Goal: Use online tool/utility: Utilize a website feature to perform a specific function

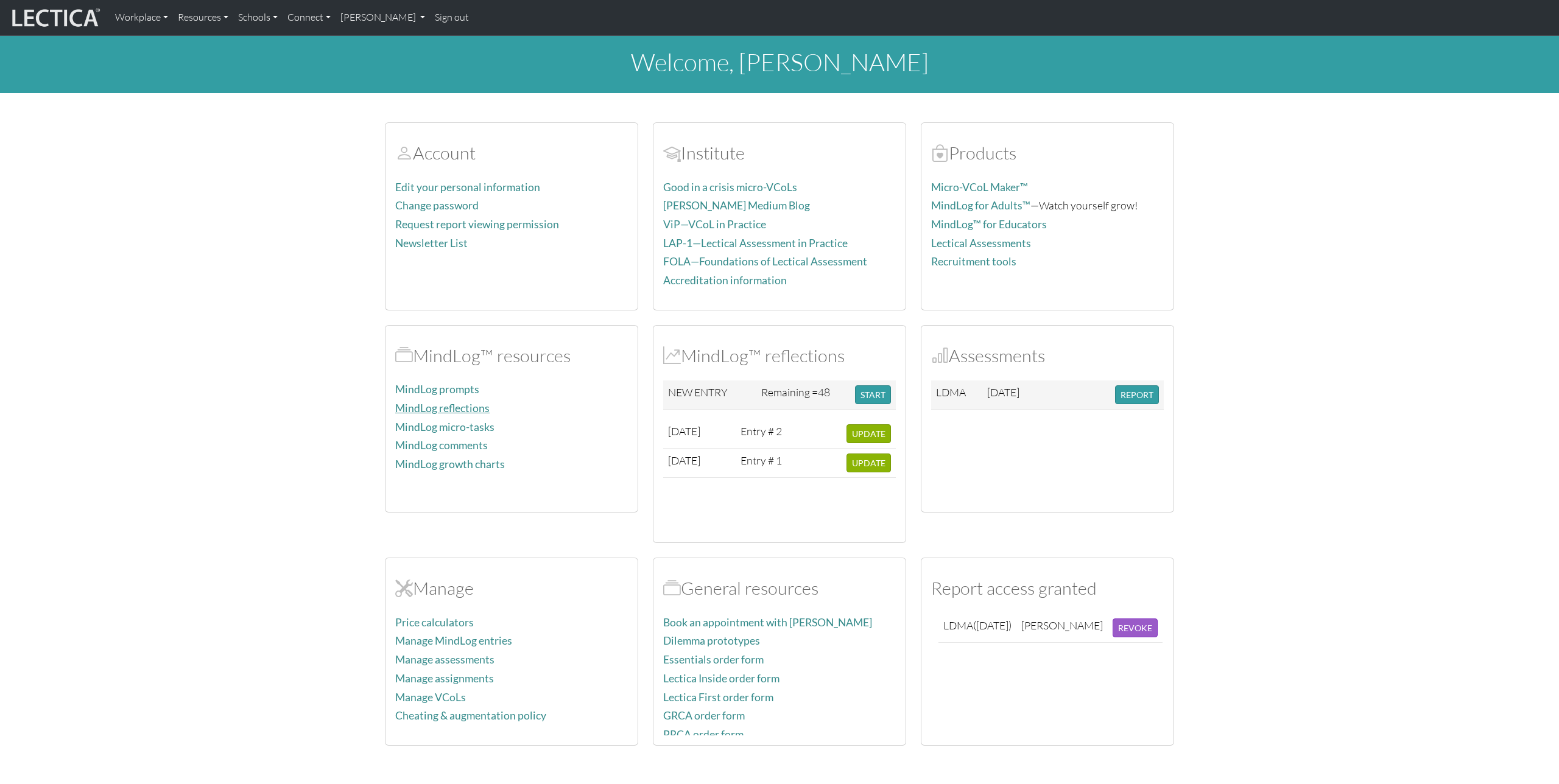
click at [440, 409] on link "MindLog reflections" at bounding box center [442, 407] width 94 height 12
click at [443, 391] on link "MindLog prompts" at bounding box center [437, 389] width 84 height 12
click at [419, 18] on link "[PERSON_NAME]" at bounding box center [383, 18] width 95 height 26
click at [361, 213] on section "Account Edit your personal information Change password Request report viewing p…" at bounding box center [779, 426] width 1559 height 638
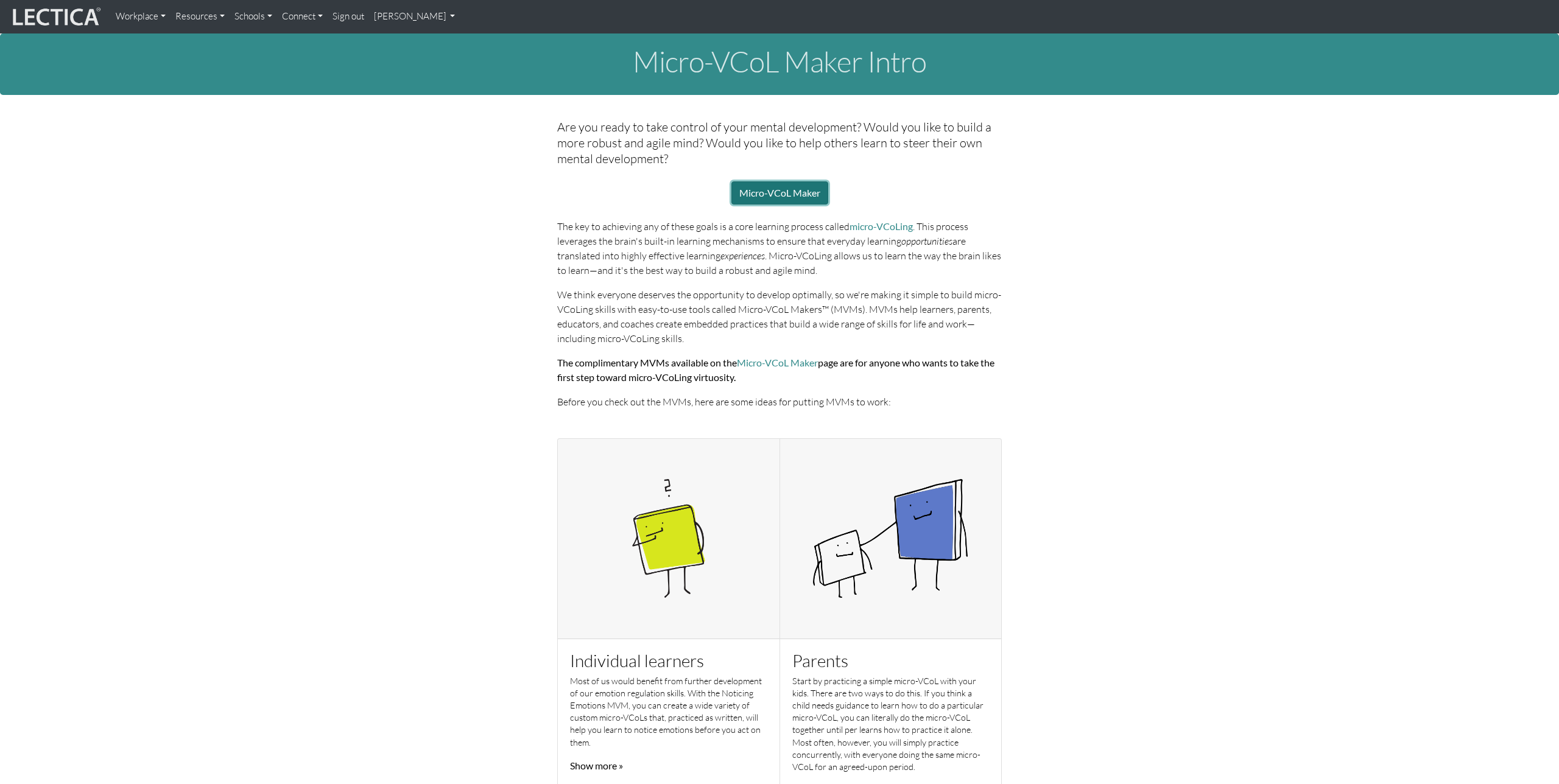
click at [793, 191] on link "Micro-VCoL Maker" at bounding box center [780, 193] width 97 height 23
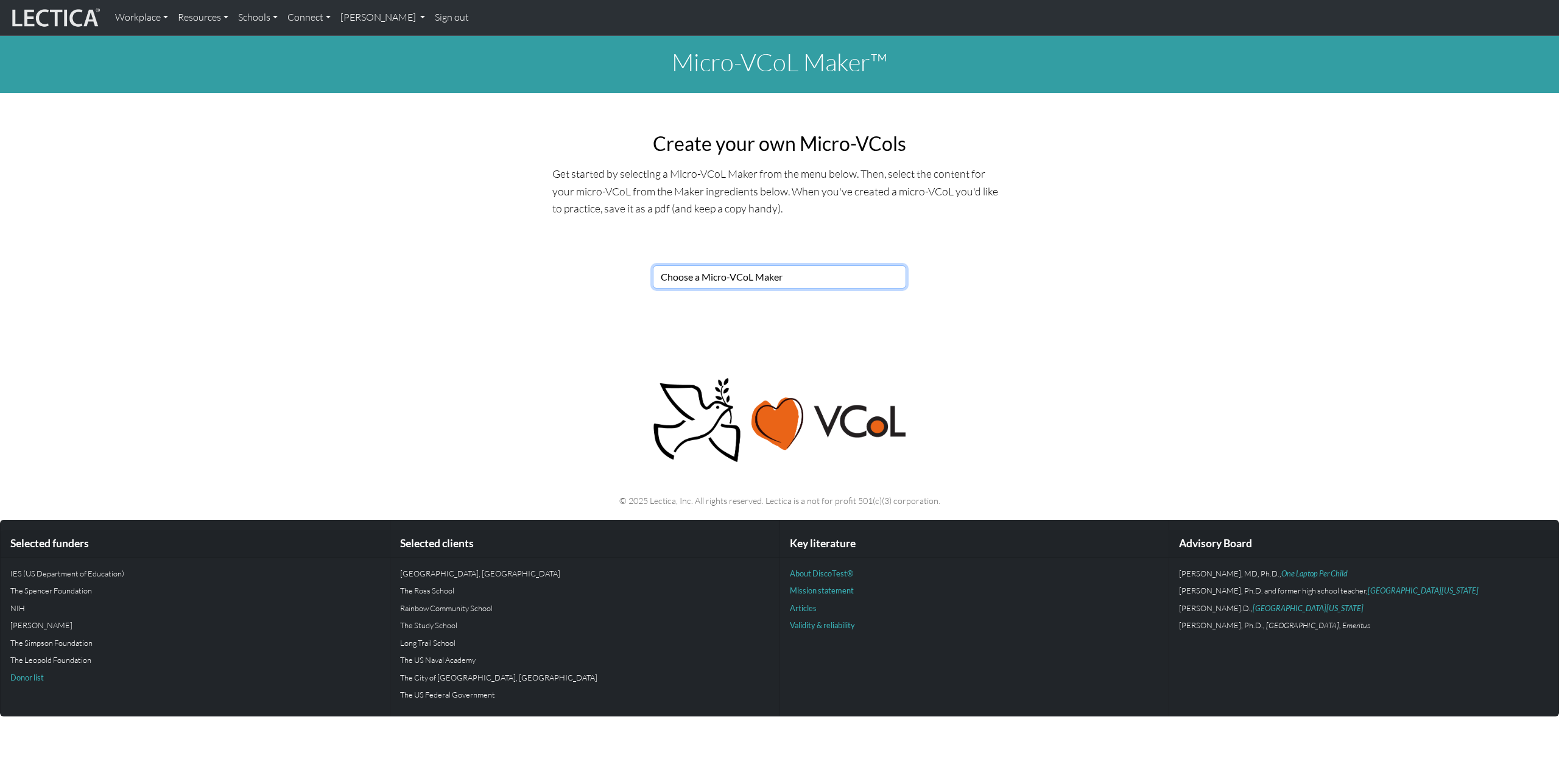
click at [815, 268] on select "Choose a Micro-VCoL Maker" at bounding box center [779, 277] width 253 height 23
select select "7821123e-00de-44ee-af13-bae6e75f9bf4"
click at [653, 265] on select "Choose a Micro-VCoL Maker" at bounding box center [779, 277] width 253 height 23
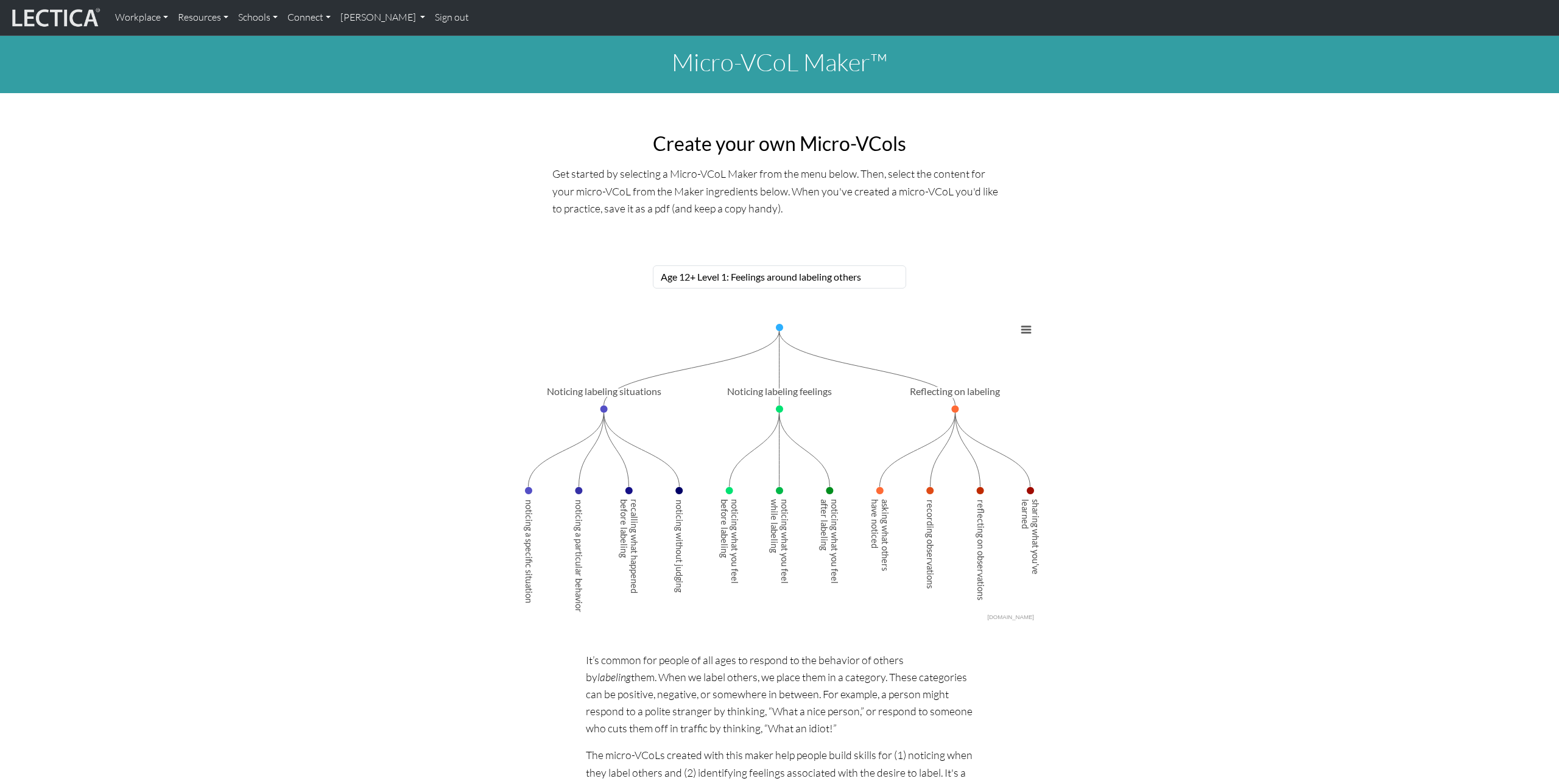
click at [1160, 558] on div "Chart Chart with 15 data points. View as data table, Chart Created with Highcha…" at bounding box center [779, 470] width 804 height 304
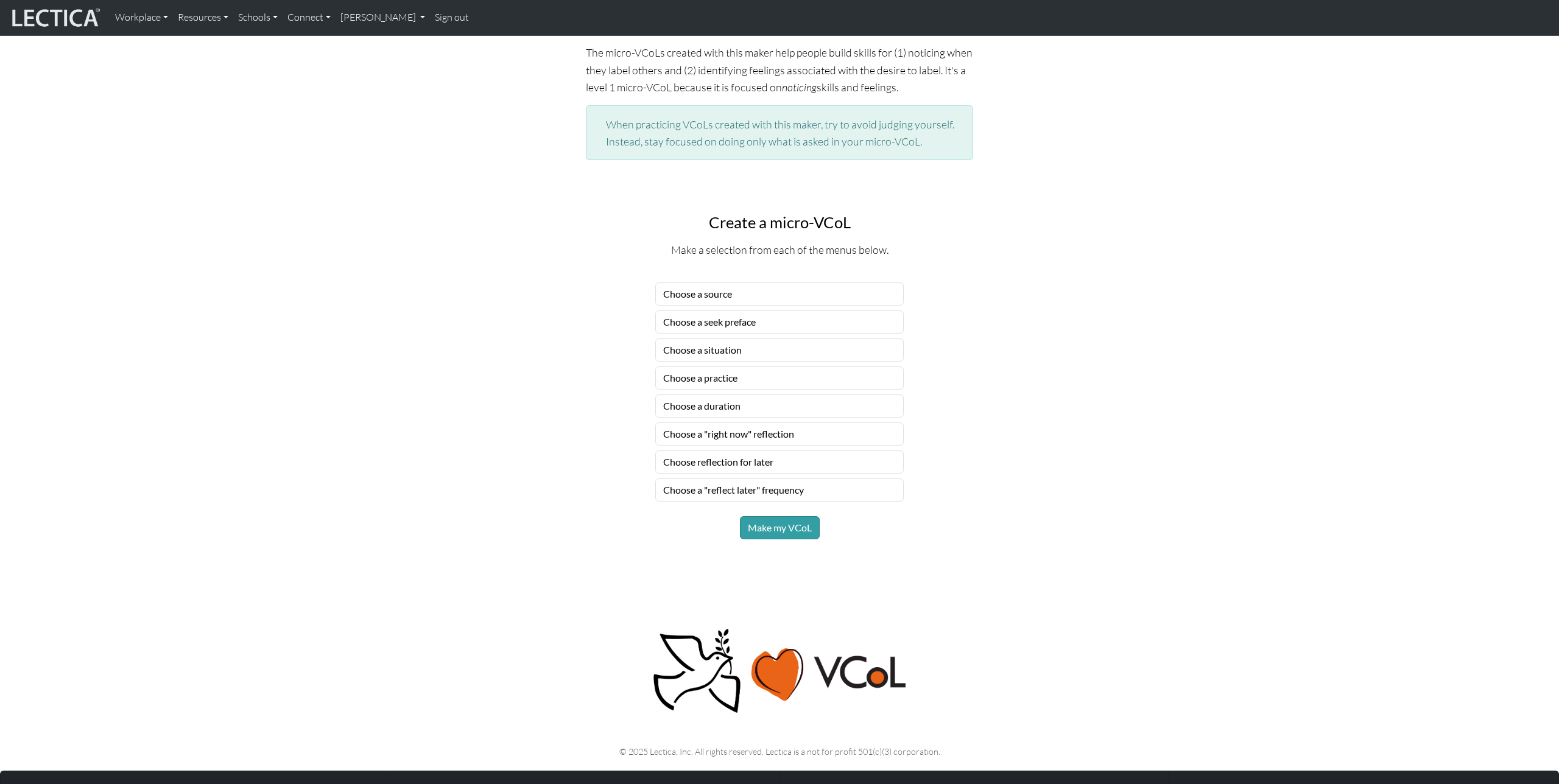
scroll to position [704, 0]
click at [847, 298] on select "Choose a source" at bounding box center [780, 293] width 249 height 23
click at [655, 282] on select "Choose a source" at bounding box center [780, 293] width 249 height 23
click at [852, 293] on select "Choose a source" at bounding box center [780, 293] width 249 height 23
select select "trusted colleagues"
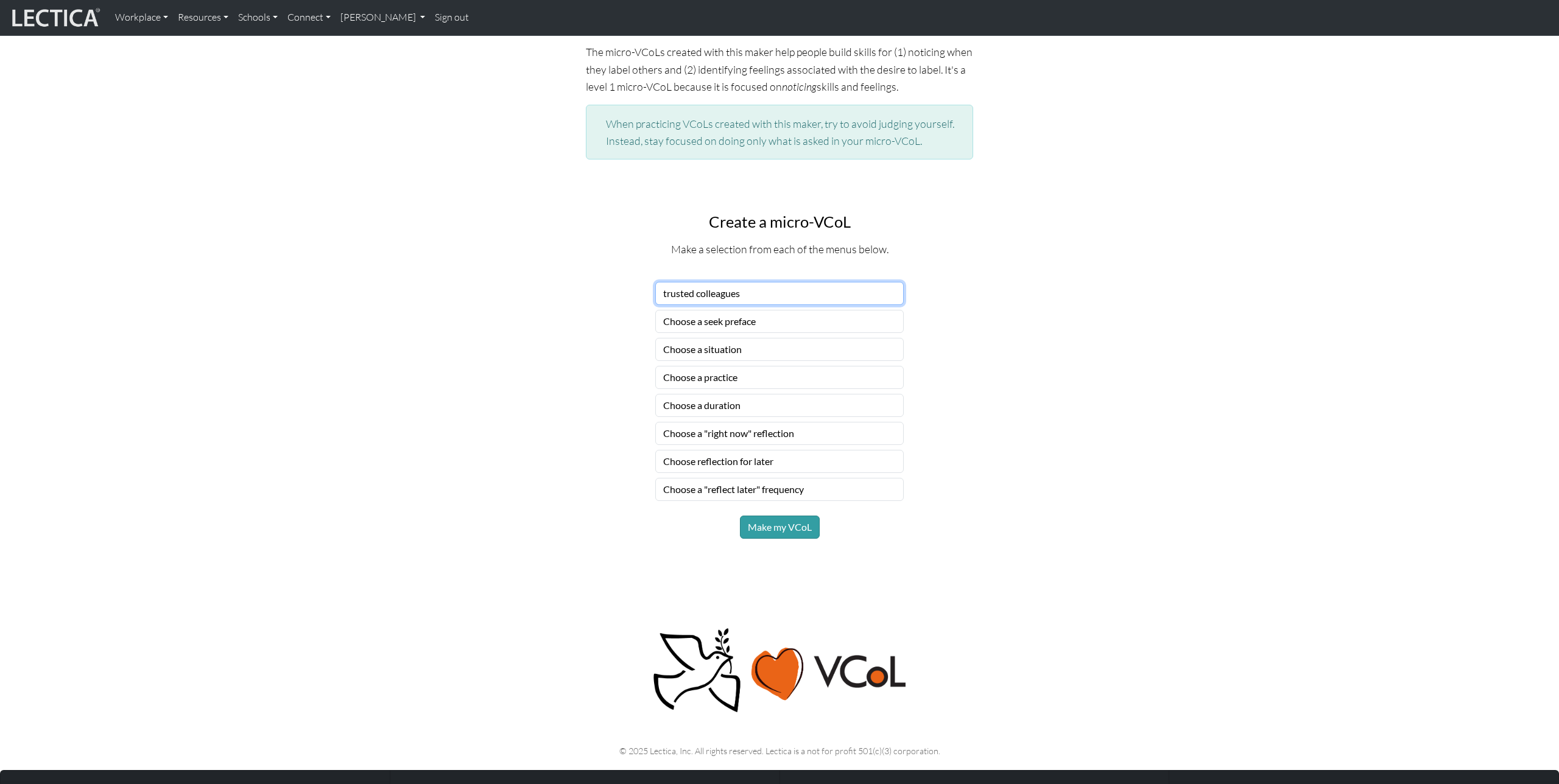
click at [655, 282] on select "Choose a source" at bounding box center [780, 293] width 249 height 23
click at [865, 314] on select "Choose a seek preface" at bounding box center [780, 322] width 249 height 23
select select "before you start practicing, ask"
click at [655, 310] on select "Choose a seek preface" at bounding box center [780, 322] width 249 height 23
click at [860, 347] on select "Choose a situation" at bounding box center [780, 350] width 249 height 23
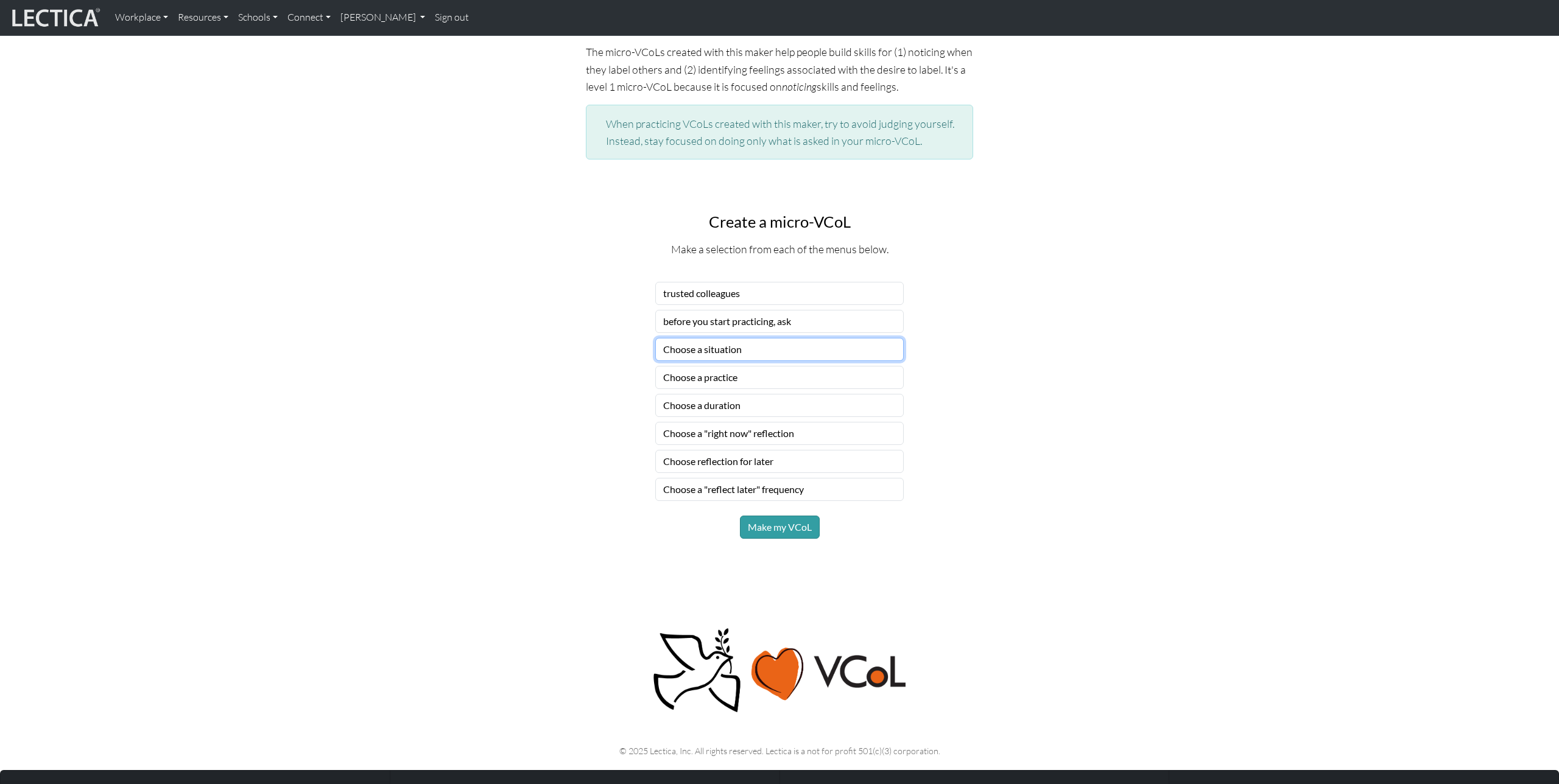
select select "negative or positive person"
click at [655, 338] on select "Choose a situation" at bounding box center [780, 350] width 249 height 23
click at [833, 383] on select "Choose a practice" at bounding box center [780, 377] width 249 height 23
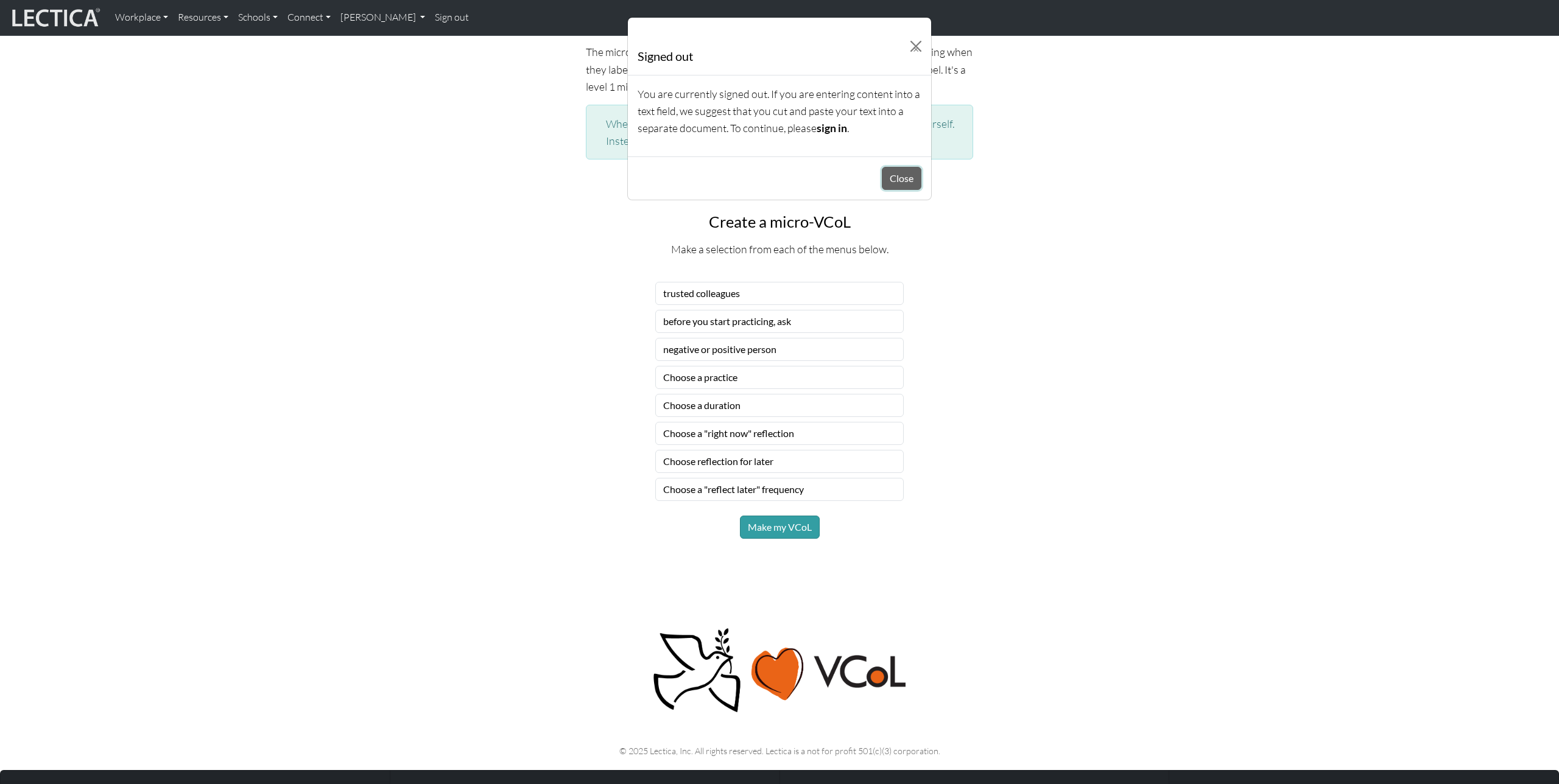
click at [901, 173] on button "Close" at bounding box center [901, 178] width 40 height 23
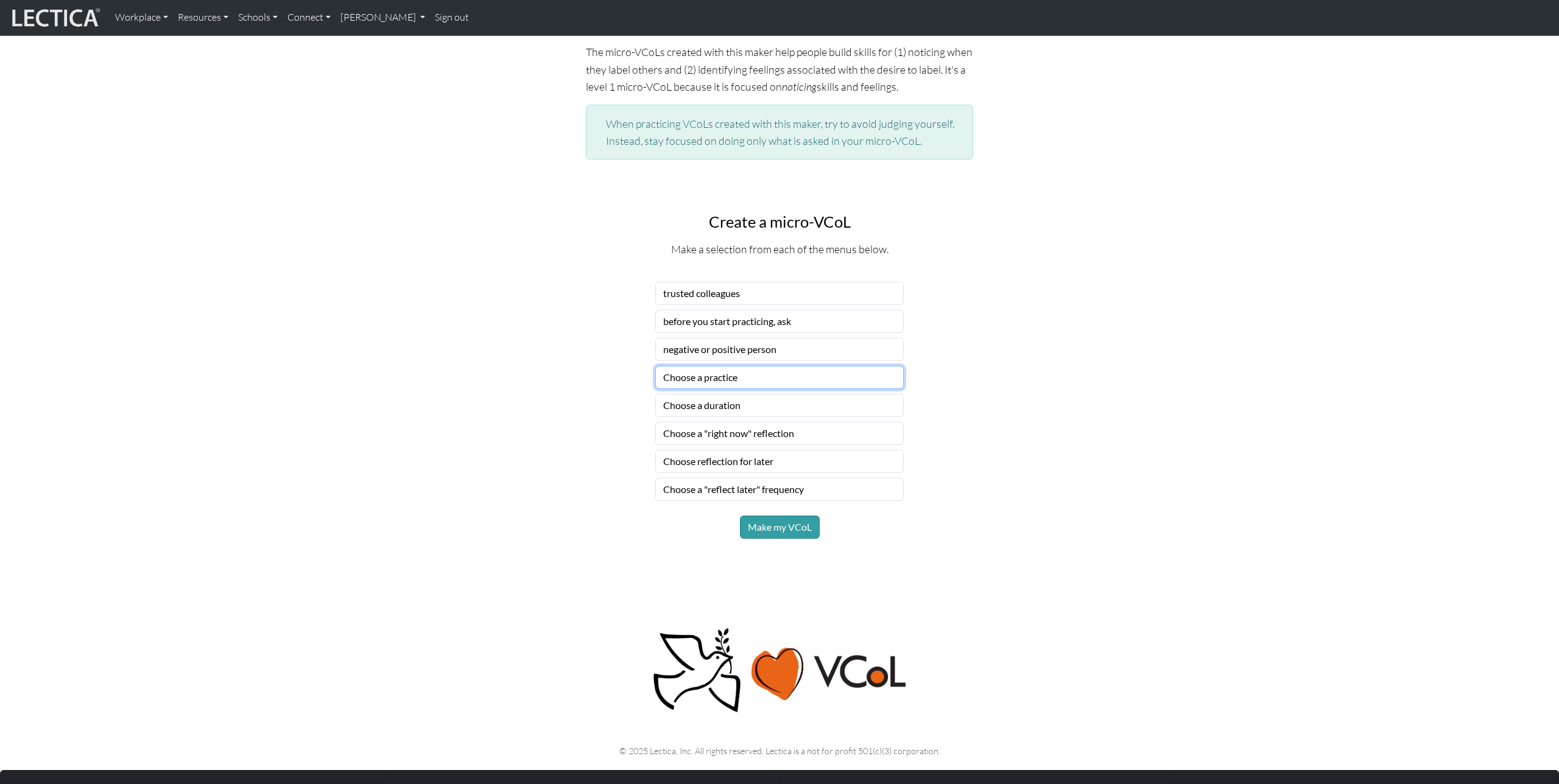
click at [855, 376] on select "Choose a practice" at bounding box center [780, 377] width 249 height 23
select select "notice how you felt as you labeled that person"
click at [655, 366] on select "Choose a practice" at bounding box center [780, 377] width 249 height 23
click at [854, 402] on select "Choose a duration" at bounding box center [780, 406] width 249 height 23
select select "for the next week or so"
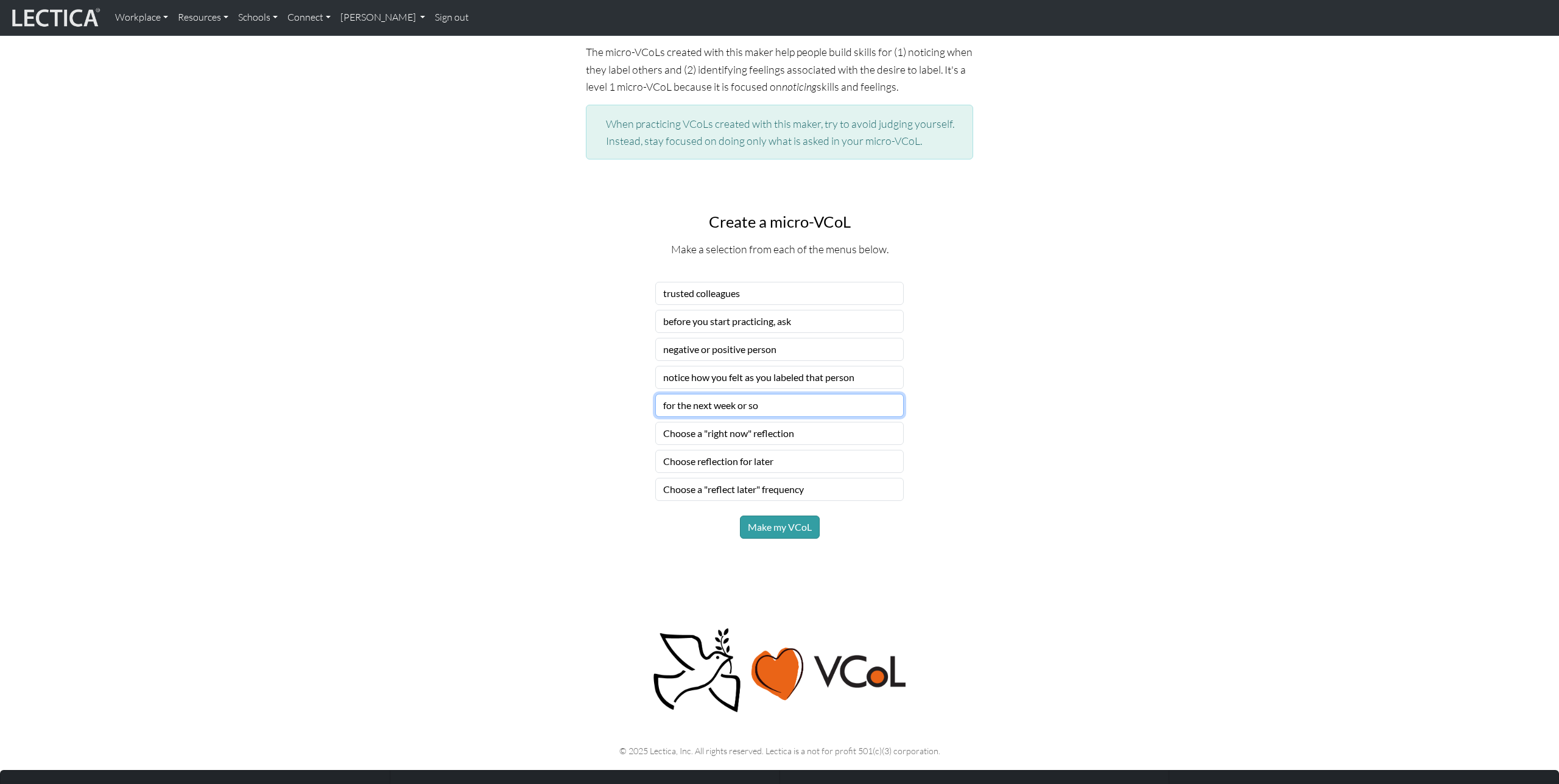
click at [655, 394] on select "Choose a duration" at bounding box center [780, 406] width 249 height 23
click at [840, 429] on select "Choose a "right now" reflection" at bounding box center [780, 434] width 249 height 23
select select "keep a "noticing" tally sheet"
click at [655, 422] on select "Choose a "right now" reflection" at bounding box center [780, 434] width 249 height 23
click at [837, 456] on select "Choose reflection for later" at bounding box center [780, 461] width 249 height 23
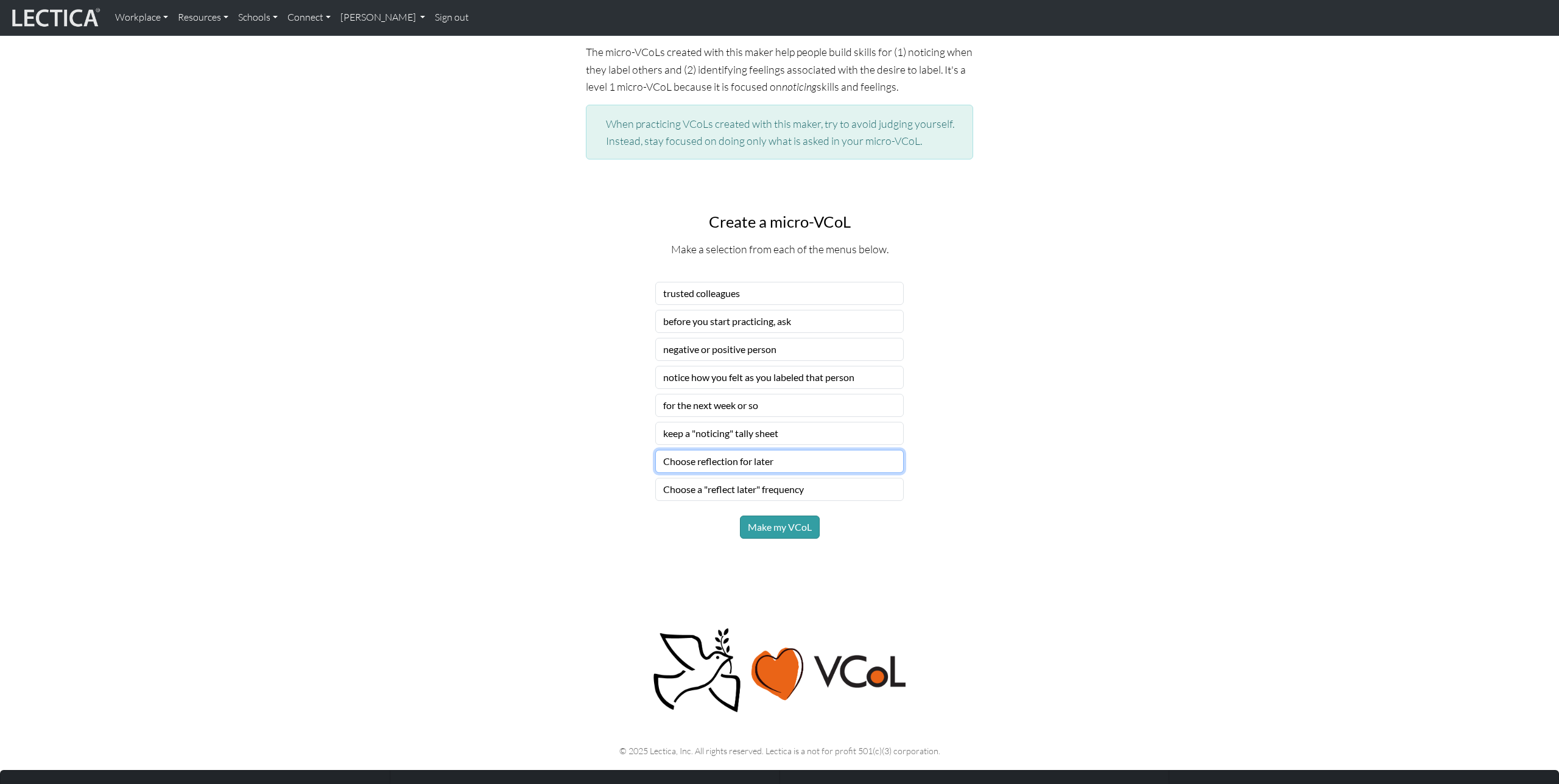
select select "review learning and set intentions"
click at [655, 450] on select "Choose reflection for later" at bounding box center [780, 461] width 249 height 23
click at [830, 491] on select "Choose a "reflect later" frequency" at bounding box center [780, 489] width 249 height 23
select select "once a week"
click at [655, 478] on select "Choose a "reflect later" frequency" at bounding box center [780, 489] width 249 height 23
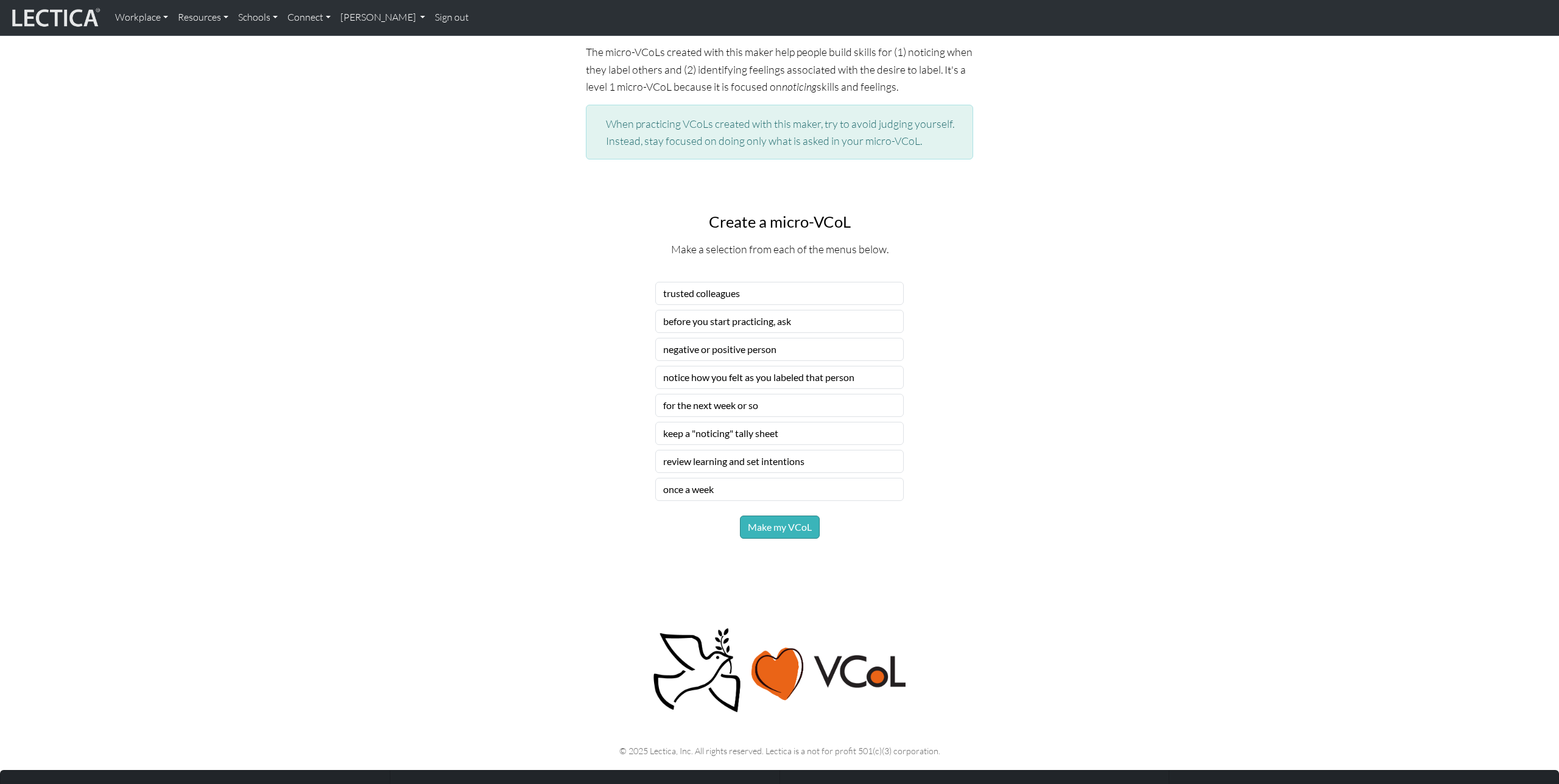
click at [794, 530] on button "Make my VCoL" at bounding box center [779, 527] width 80 height 23
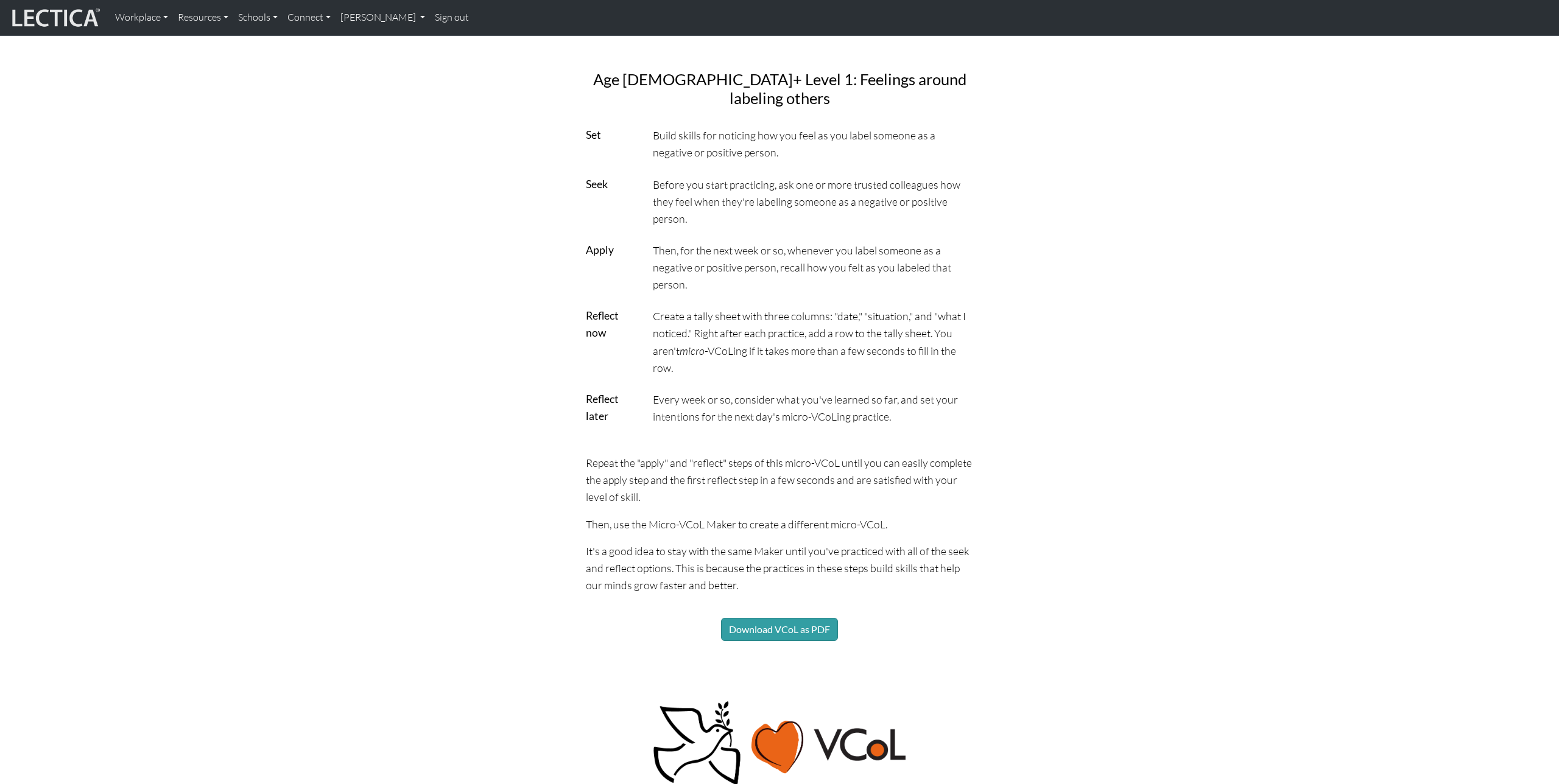
scroll to position [1255, 0]
click at [789, 617] on button "Download VCoL as PDF" at bounding box center [780, 629] width 117 height 23
select select "7821123e-00de-44ee-af13-bae6e75f9bf4"
select select "trusted colleagues"
select select "before you start practicing, ask"
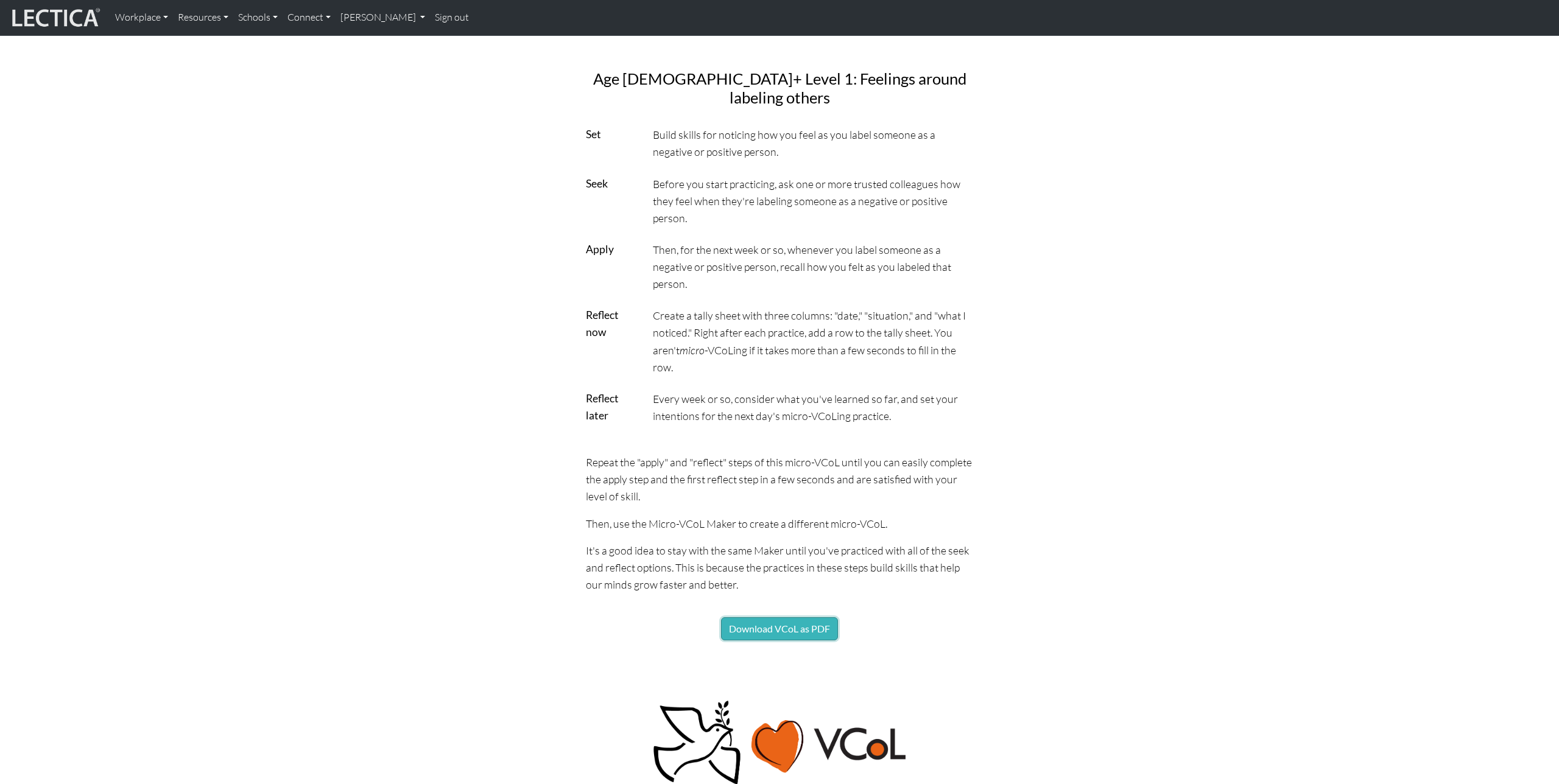
select select "negative or positive person"
select select "notice how you felt as you labeled that person"
select select "for the next week or so"
select select "keep a "noticing" tally sheet"
select select "review learning and set intentions"
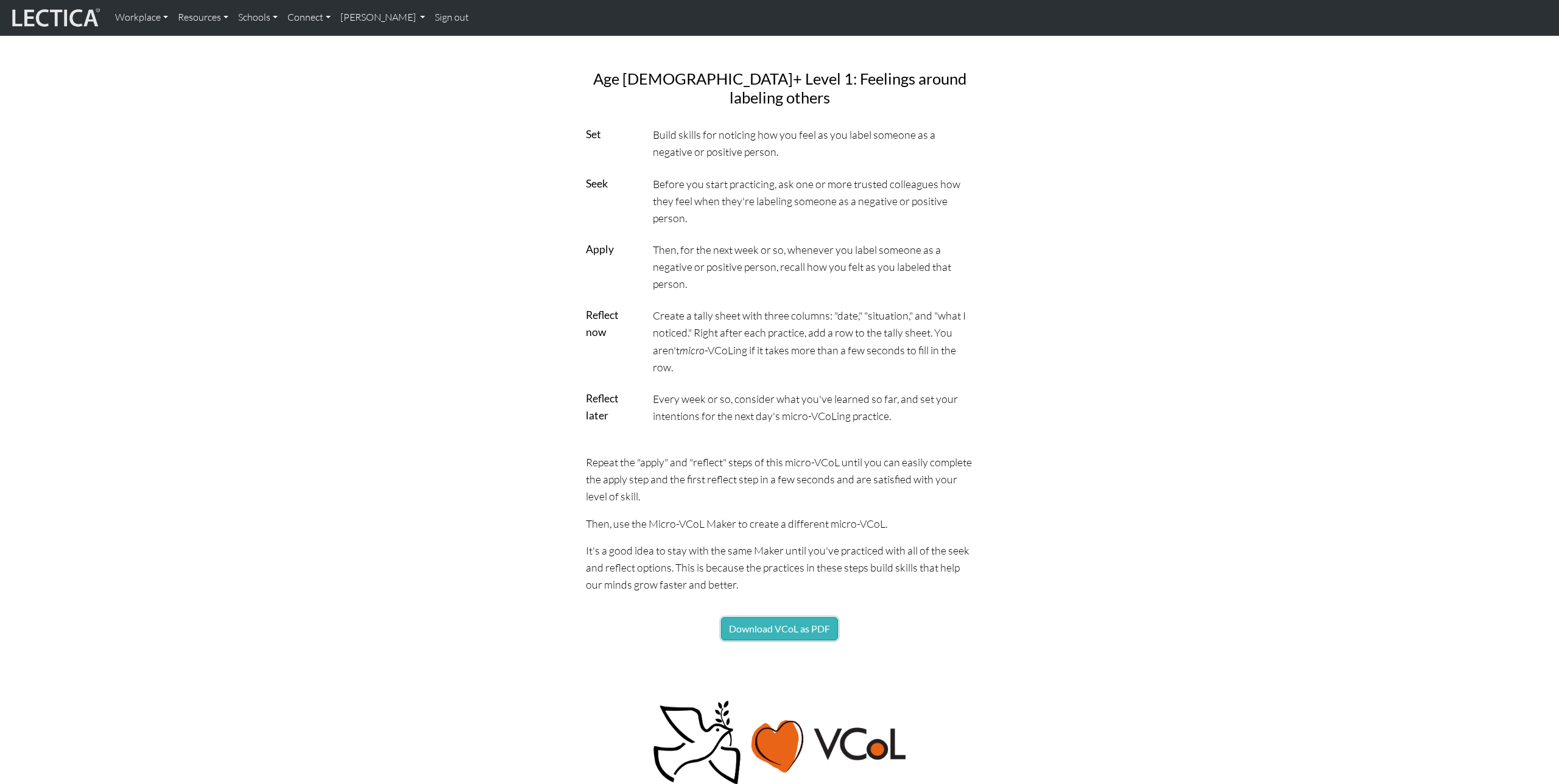
select select "once a week"
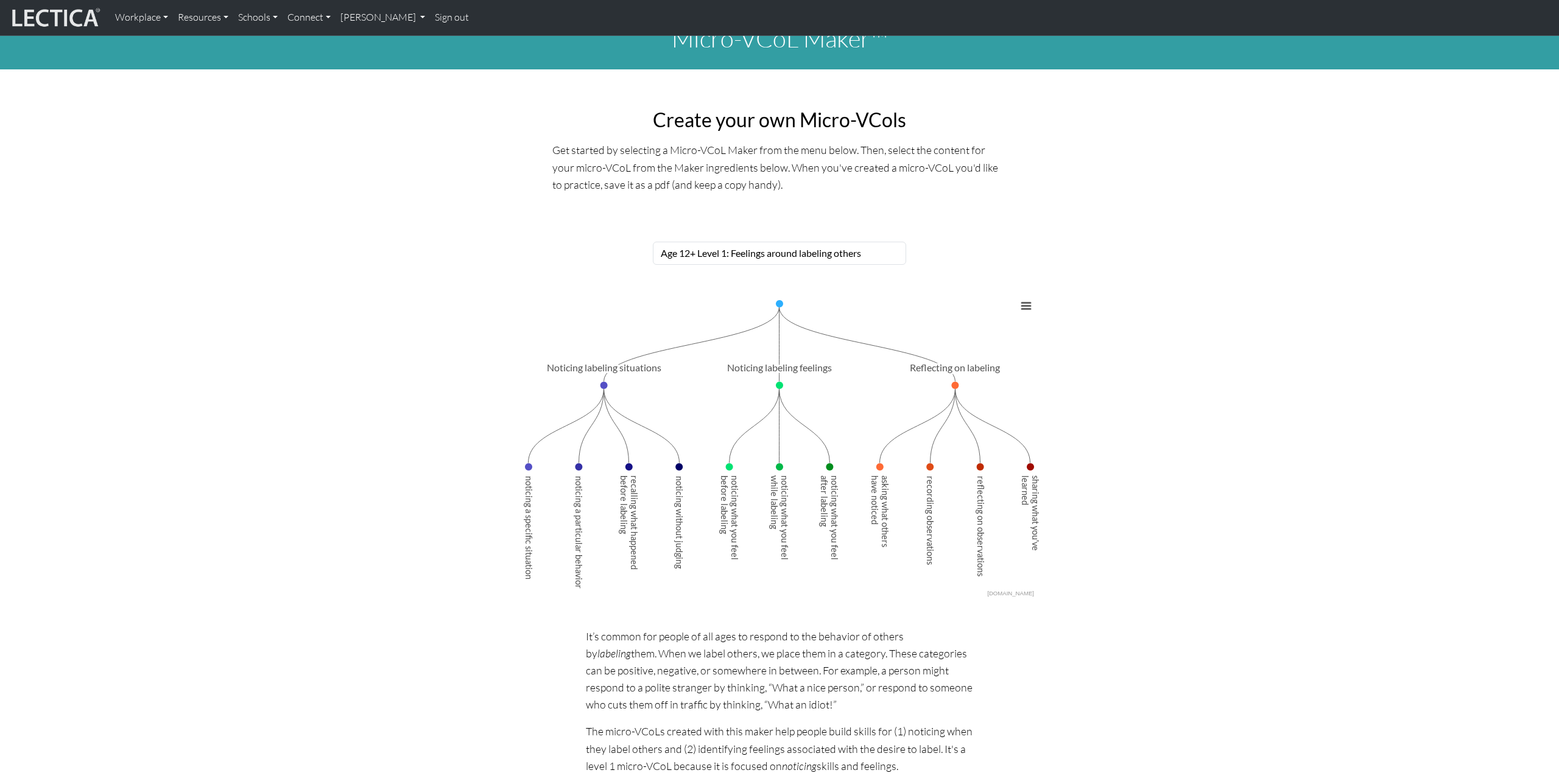
scroll to position [0, 0]
